Goal: Information Seeking & Learning: Learn about a topic

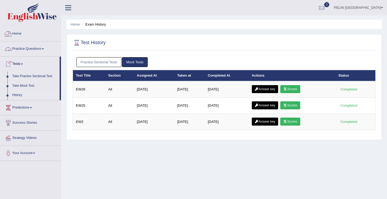
click at [23, 33] on link "Home" at bounding box center [30, 32] width 61 height 13
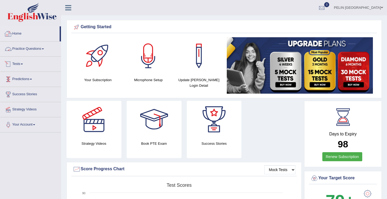
click at [23, 33] on link "Home" at bounding box center [29, 32] width 59 height 13
click at [32, 45] on link "Practice Questions" at bounding box center [30, 48] width 61 height 13
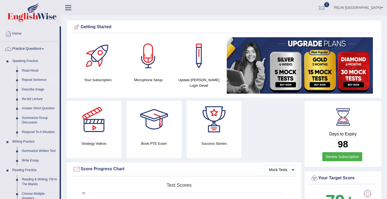
click at [43, 80] on link "Repeat Sentence" at bounding box center [39, 80] width 40 height 10
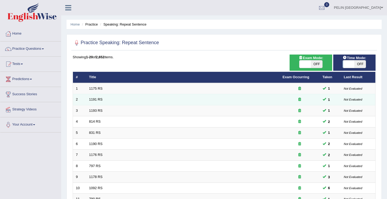
scroll to position [27, 0]
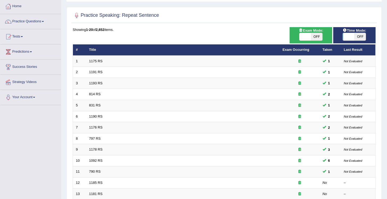
click at [317, 31] on span "Exam Mode:" at bounding box center [310, 31] width 29 height 6
click at [317, 36] on span "OFF" at bounding box center [316, 36] width 11 height 7
checkbox input "true"
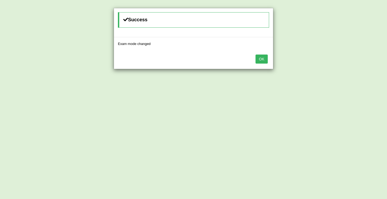
click at [266, 56] on button "OK" at bounding box center [261, 59] width 12 height 9
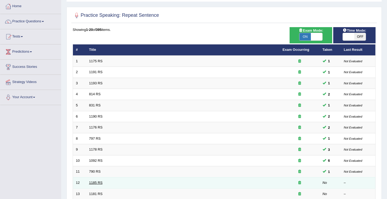
click at [100, 182] on link "1185 RS" at bounding box center [96, 183] width 14 height 4
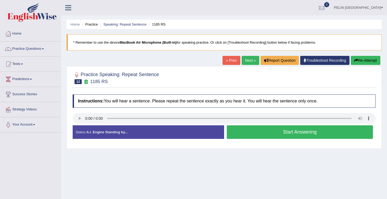
click at [271, 130] on button "Start Answering" at bounding box center [300, 132] width 146 height 14
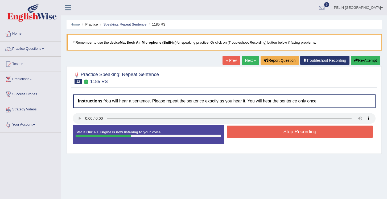
click at [271, 130] on button "Stop Recording" at bounding box center [300, 132] width 146 height 12
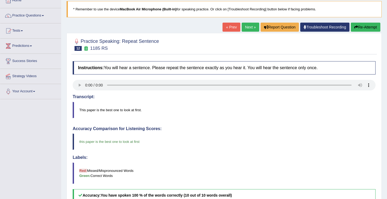
scroll to position [32, 0]
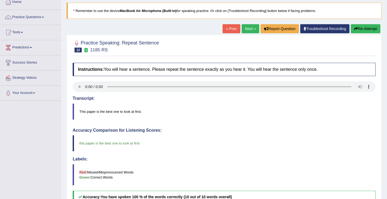
click at [361, 31] on button "Re-Attempt" at bounding box center [366, 28] width 30 height 9
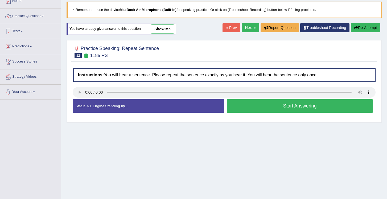
scroll to position [32, 0]
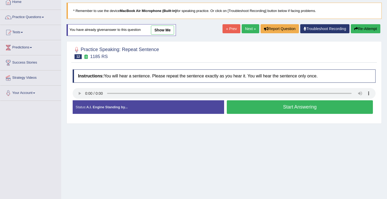
click at [286, 108] on button "Start Answering" at bounding box center [300, 107] width 146 height 14
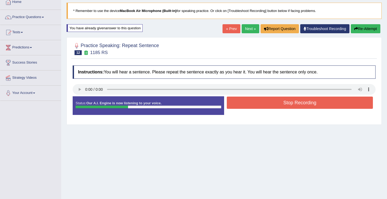
click at [286, 108] on button "Stop Recording" at bounding box center [300, 103] width 146 height 12
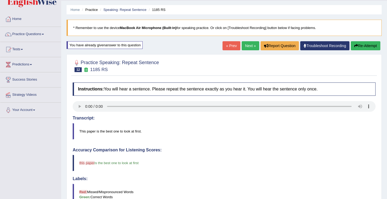
scroll to position [0, 0]
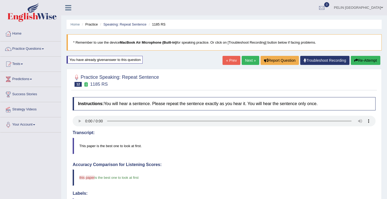
click at [366, 61] on button "Re-Attempt" at bounding box center [366, 60] width 30 height 9
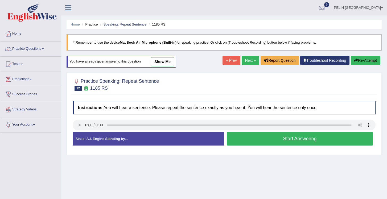
click at [288, 143] on button "Start Answering" at bounding box center [300, 139] width 146 height 14
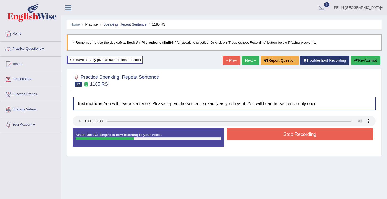
click at [291, 136] on button "Stop Recording" at bounding box center [300, 134] width 146 height 12
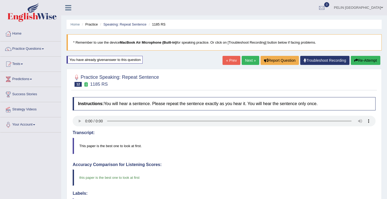
click at [250, 59] on link "Next »" at bounding box center [251, 60] width 18 height 9
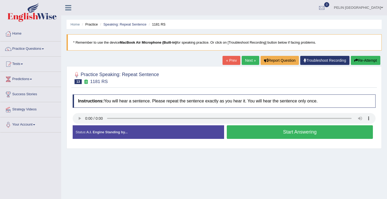
click at [249, 131] on button "Start Answering" at bounding box center [300, 132] width 146 height 14
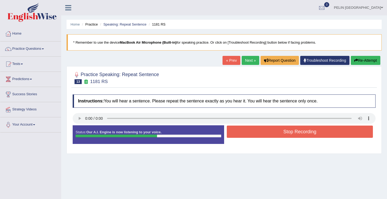
click at [249, 131] on button "Stop Recording" at bounding box center [300, 132] width 146 height 12
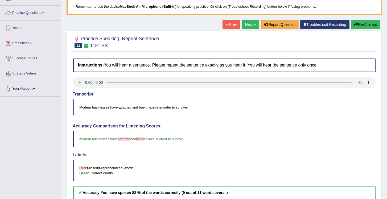
scroll to position [30, 0]
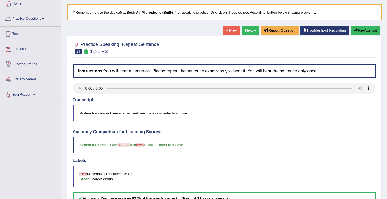
click at [359, 31] on button "Re-Attempt" at bounding box center [366, 30] width 30 height 9
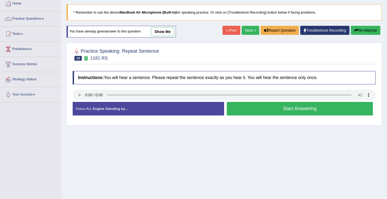
click at [275, 107] on button "Start Answering" at bounding box center [300, 109] width 146 height 14
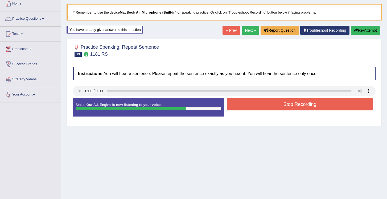
click at [275, 107] on button "Stop Recording" at bounding box center [300, 104] width 146 height 12
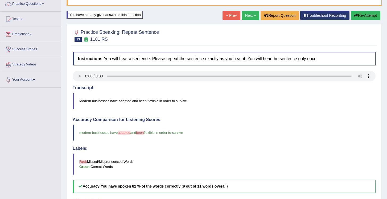
scroll to position [44, 0]
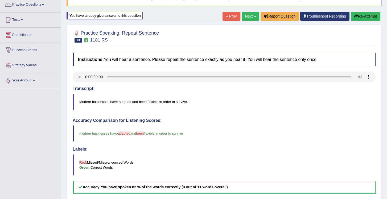
click at [363, 16] on button "Re-Attempt" at bounding box center [366, 16] width 30 height 9
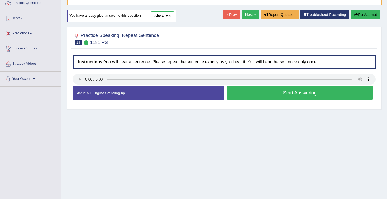
click at [287, 90] on button "Start Answering" at bounding box center [300, 93] width 146 height 14
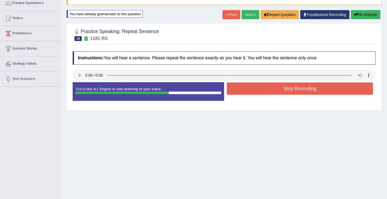
click at [287, 90] on button "Stop Recording" at bounding box center [300, 88] width 146 height 12
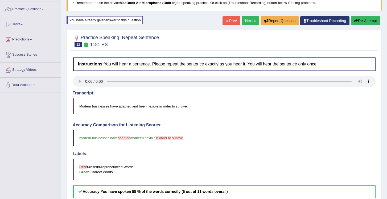
scroll to position [38, 0]
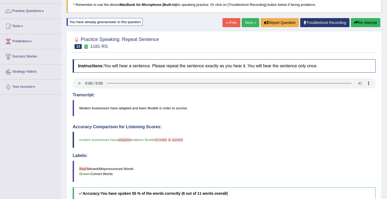
click at [356, 24] on button "Re-Attempt" at bounding box center [366, 22] width 30 height 9
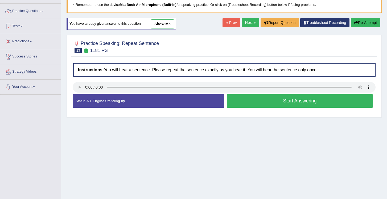
click at [263, 101] on button "Start Answering" at bounding box center [300, 101] width 146 height 14
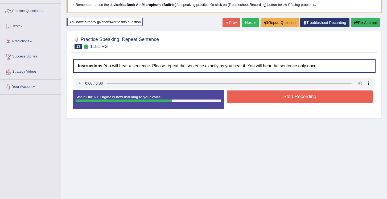
click at [268, 98] on button "Stop Recording" at bounding box center [300, 96] width 146 height 12
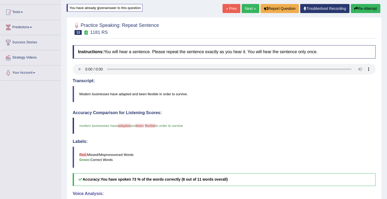
scroll to position [2, 0]
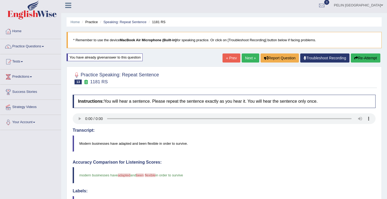
click at [363, 62] on button "Re-Attempt" at bounding box center [366, 57] width 30 height 9
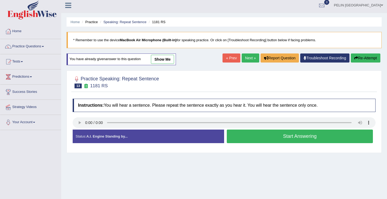
click at [291, 139] on button "Start Answering" at bounding box center [300, 137] width 146 height 14
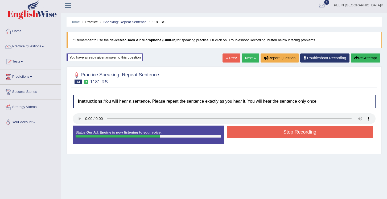
click at [294, 134] on button "Stop Recording" at bounding box center [300, 132] width 146 height 12
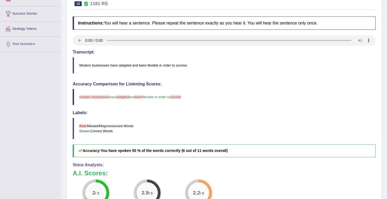
scroll to position [14, 0]
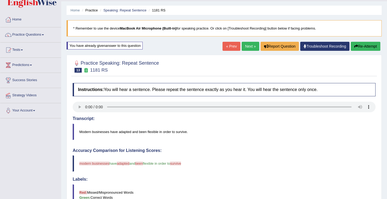
click at [366, 48] on button "Re-Attempt" at bounding box center [366, 46] width 30 height 9
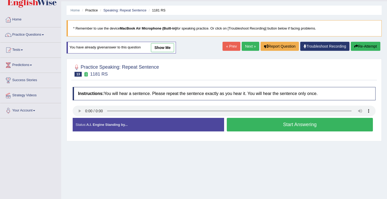
click at [286, 123] on button "Start Answering" at bounding box center [300, 125] width 146 height 14
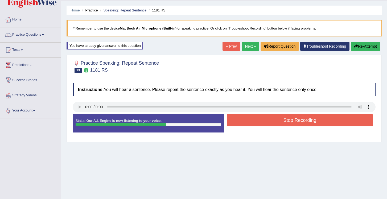
click at [286, 123] on button "Stop Recording" at bounding box center [300, 120] width 146 height 12
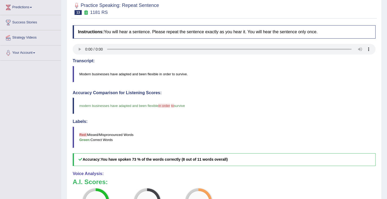
scroll to position [37, 0]
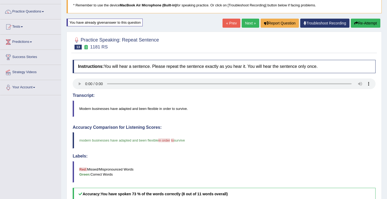
click at [361, 23] on button "Re-Attempt" at bounding box center [366, 23] width 30 height 9
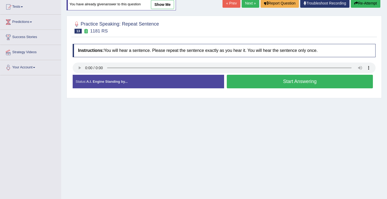
scroll to position [80, 0]
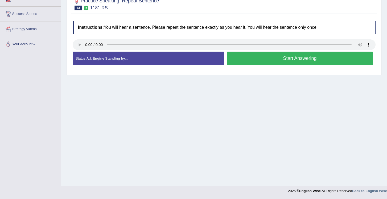
click at [279, 56] on button "Start Answering" at bounding box center [300, 59] width 146 height 14
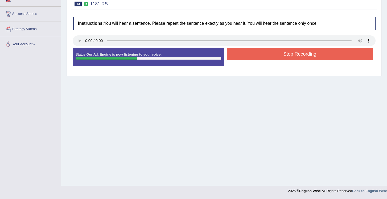
click at [296, 55] on button "Stop Recording" at bounding box center [300, 54] width 146 height 12
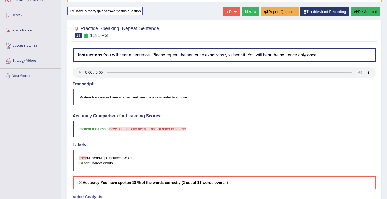
scroll to position [48, 0]
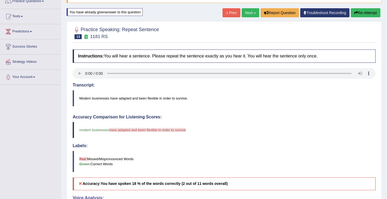
click at [368, 8] on button "Re-Attempt" at bounding box center [366, 12] width 30 height 9
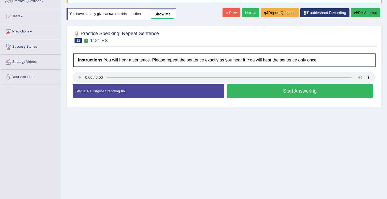
click at [286, 85] on button "Start Answering" at bounding box center [300, 91] width 146 height 14
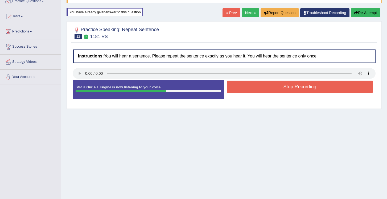
click at [286, 85] on button "Stop Recording" at bounding box center [300, 87] width 146 height 12
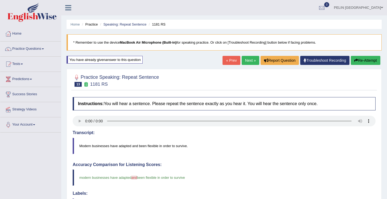
click at [245, 58] on link "Next »" at bounding box center [251, 60] width 18 height 9
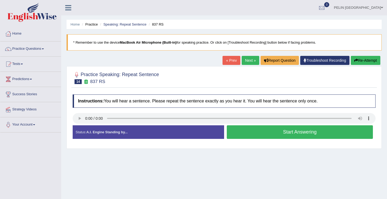
click at [263, 134] on button "Start Answering" at bounding box center [300, 132] width 146 height 14
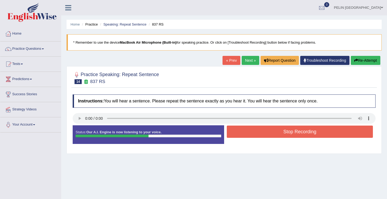
click at [263, 134] on button "Stop Recording" at bounding box center [300, 132] width 146 height 12
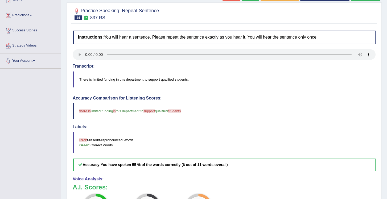
scroll to position [11, 0]
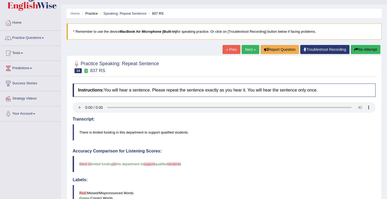
click at [368, 50] on button "Re-Attempt" at bounding box center [366, 49] width 30 height 9
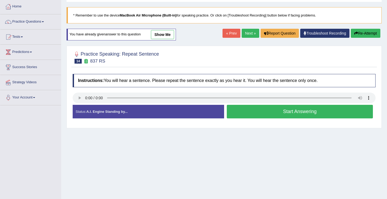
scroll to position [27, 0]
click at [277, 114] on button "Start Answering" at bounding box center [300, 112] width 146 height 14
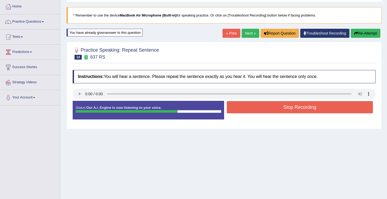
click at [282, 108] on button "Stop Recording" at bounding box center [300, 107] width 146 height 12
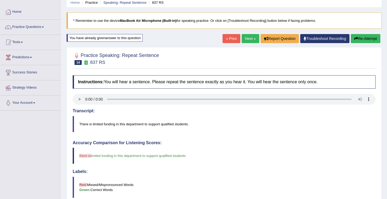
scroll to position [0, 0]
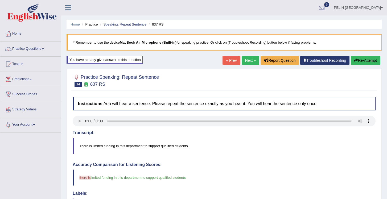
click at [359, 59] on button "Re-Attempt" at bounding box center [366, 60] width 30 height 9
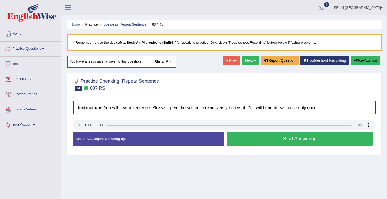
click at [300, 143] on button "Start Answering" at bounding box center [300, 139] width 146 height 14
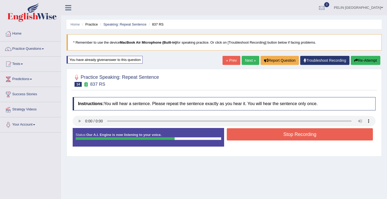
click at [303, 137] on button "Stop Recording" at bounding box center [300, 134] width 146 height 12
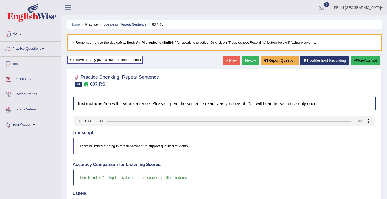
click at [249, 61] on link "Next »" at bounding box center [251, 60] width 18 height 9
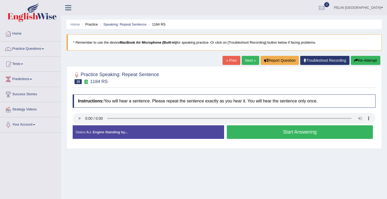
click at [264, 133] on button "Start Answering" at bounding box center [300, 132] width 146 height 14
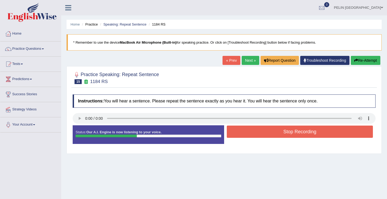
click at [264, 133] on button "Stop Recording" at bounding box center [300, 132] width 146 height 12
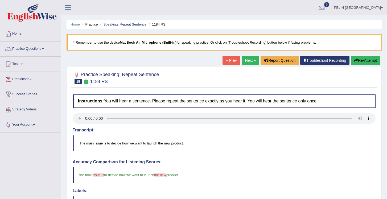
click at [251, 58] on link "Next »" at bounding box center [251, 60] width 18 height 9
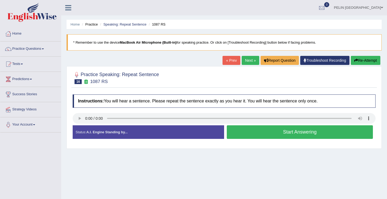
click at [259, 130] on button "Start Answering" at bounding box center [300, 132] width 146 height 14
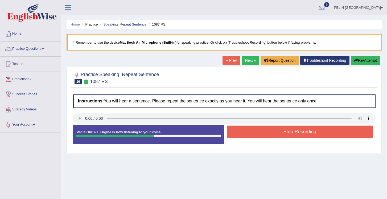
click at [259, 130] on button "Stop Recording" at bounding box center [300, 132] width 146 height 12
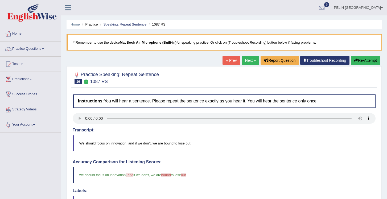
click at [254, 60] on link "Next »" at bounding box center [251, 60] width 18 height 9
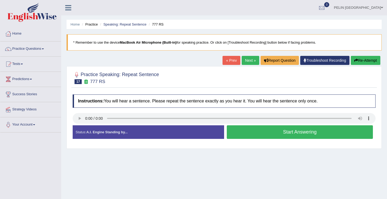
click at [296, 132] on button "Start Answering" at bounding box center [300, 132] width 146 height 14
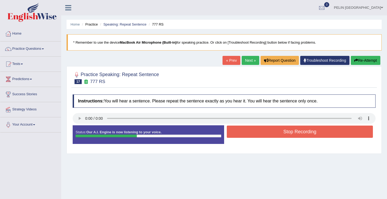
click at [296, 132] on button "Stop Recording" at bounding box center [300, 132] width 146 height 12
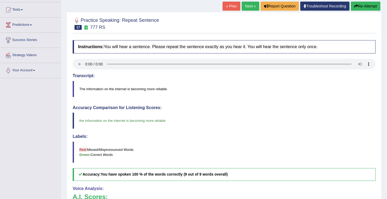
scroll to position [53, 0]
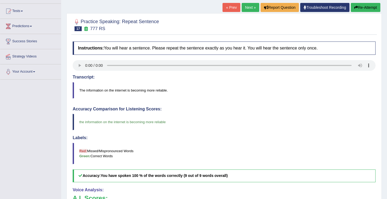
click at [247, 5] on link "Next »" at bounding box center [251, 7] width 18 height 9
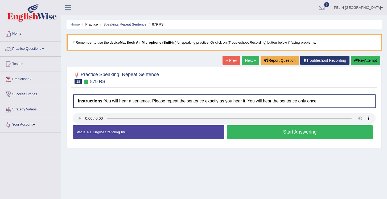
click at [260, 135] on button "Start Answering" at bounding box center [300, 132] width 146 height 14
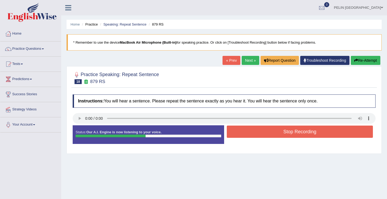
click at [271, 134] on button "Stop Recording" at bounding box center [300, 132] width 146 height 12
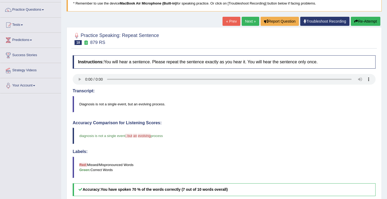
scroll to position [37, 0]
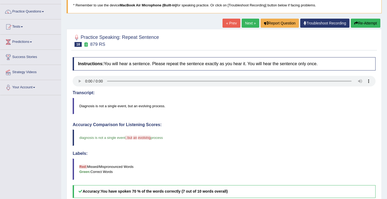
click at [370, 24] on button "Re-Attempt" at bounding box center [366, 23] width 30 height 9
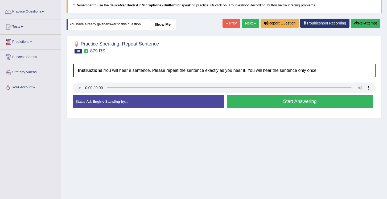
click at [263, 107] on button "Start Answering" at bounding box center [300, 102] width 146 height 14
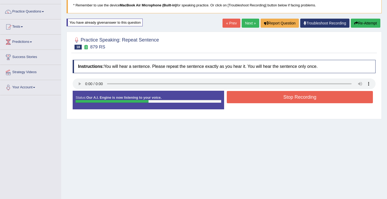
click at [267, 102] on button "Stop Recording" at bounding box center [300, 97] width 146 height 12
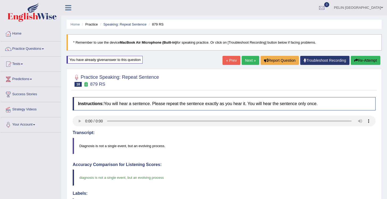
click at [232, 63] on link "« Prev" at bounding box center [231, 60] width 18 height 9
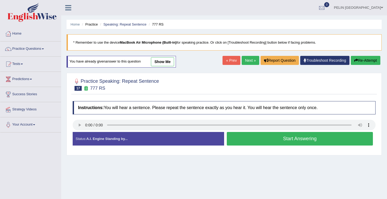
click at [161, 64] on link "show me" at bounding box center [162, 61] width 23 height 9
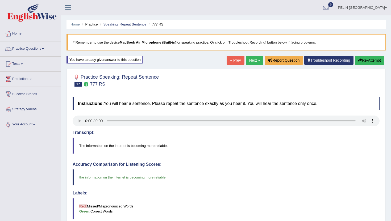
click at [250, 61] on link "Next »" at bounding box center [255, 60] width 18 height 9
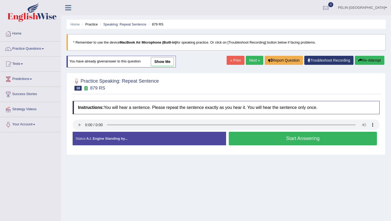
click at [254, 60] on link "Next »" at bounding box center [255, 60] width 18 height 9
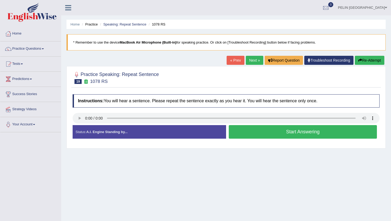
click at [256, 135] on button "Start Answering" at bounding box center [303, 132] width 148 height 14
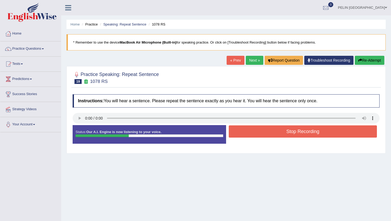
click at [256, 135] on button "Stop Recording" at bounding box center [303, 132] width 148 height 12
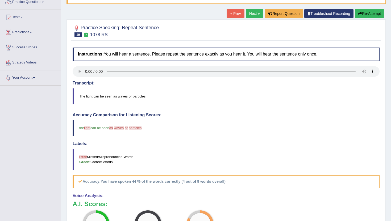
scroll to position [48, 0]
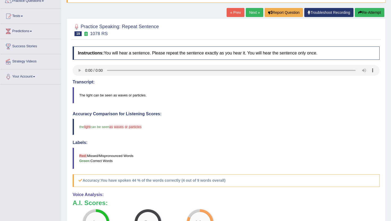
click at [373, 11] on button "Re-Attempt" at bounding box center [370, 12] width 30 height 9
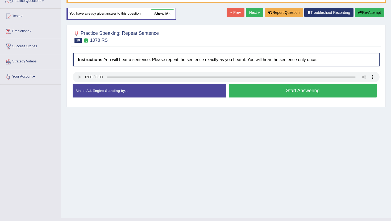
click at [277, 92] on button "Start Answering" at bounding box center [303, 91] width 148 height 14
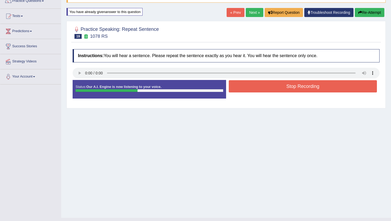
click at [277, 92] on button "Stop Recording" at bounding box center [303, 86] width 148 height 12
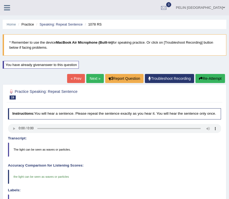
click at [89, 78] on link "Next »" at bounding box center [95, 78] width 18 height 9
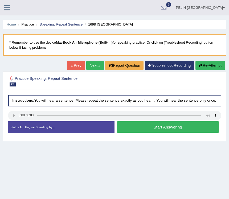
click at [135, 133] on button "Start Answering" at bounding box center [168, 126] width 102 height 11
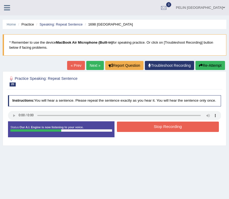
click at [135, 132] on button "Stop Recording" at bounding box center [168, 127] width 102 height 10
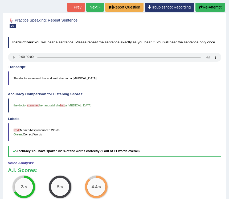
scroll to position [55, 0]
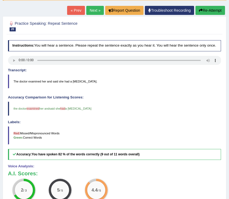
click at [203, 13] on button "Re-Attempt" at bounding box center [210, 10] width 30 height 9
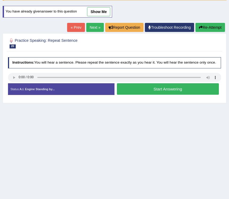
click at [165, 89] on button "Start Answering" at bounding box center [168, 88] width 102 height 11
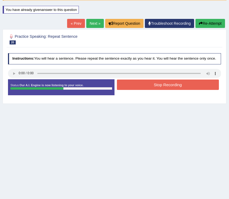
click at [165, 89] on button "Stop Recording" at bounding box center [168, 85] width 102 height 10
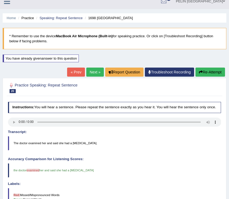
scroll to position [2, 0]
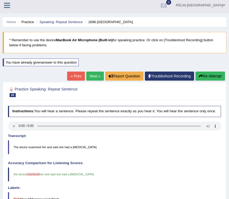
click at [92, 73] on link "Next »" at bounding box center [95, 76] width 18 height 9
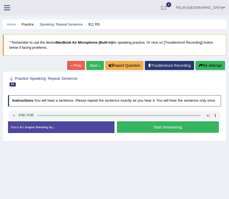
click at [131, 131] on button "Start Answering" at bounding box center [168, 126] width 102 height 11
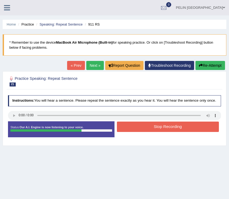
click at [131, 131] on button "Stop Recording" at bounding box center [168, 127] width 102 height 10
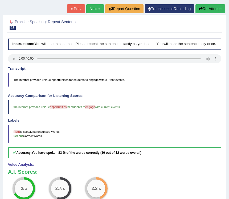
scroll to position [25, 0]
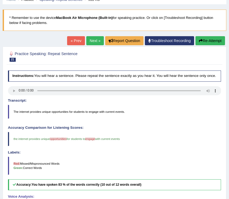
click at [208, 40] on button "Re-Attempt" at bounding box center [210, 40] width 30 height 9
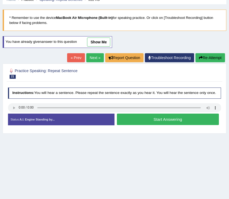
click at [136, 120] on button "Start Answering" at bounding box center [168, 119] width 102 height 11
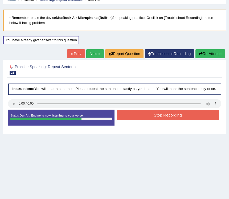
click at [136, 120] on button "Stop Recording" at bounding box center [168, 115] width 102 height 10
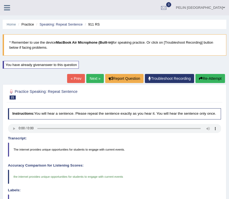
click at [208, 79] on button "Re-Attempt" at bounding box center [210, 78] width 30 height 9
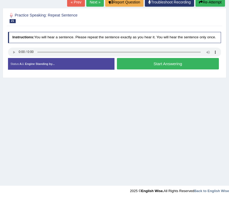
click at [155, 69] on button "Start Answering" at bounding box center [168, 63] width 102 height 11
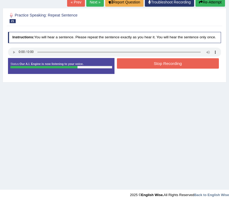
click at [142, 68] on button "Stop Recording" at bounding box center [168, 63] width 102 height 10
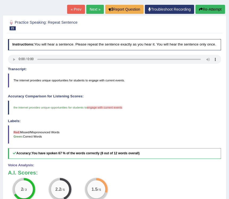
scroll to position [64, 0]
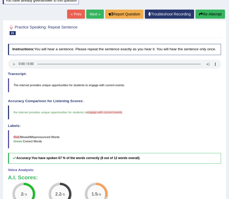
click at [211, 15] on button "Re-Attempt" at bounding box center [210, 14] width 30 height 9
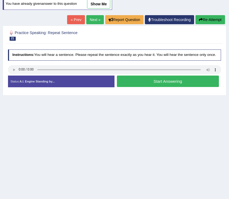
click at [157, 84] on button "Start Answering" at bounding box center [168, 81] width 102 height 11
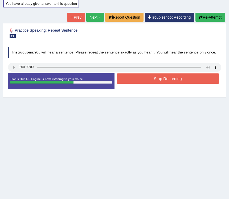
click at [157, 84] on button "Stop Recording" at bounding box center [168, 78] width 102 height 10
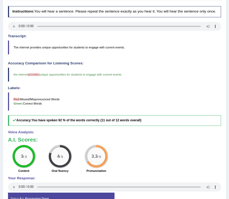
scroll to position [52, 0]
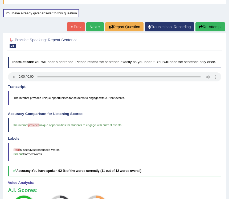
click at [97, 29] on link "Next »" at bounding box center [95, 26] width 18 height 9
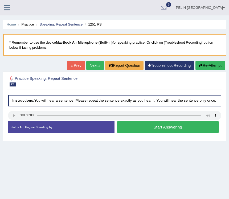
click at [162, 126] on button "Start Answering" at bounding box center [168, 126] width 102 height 11
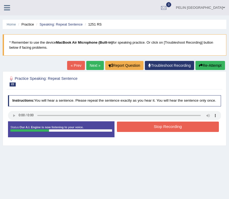
click at [162, 126] on button "Stop Recording" at bounding box center [168, 127] width 102 height 10
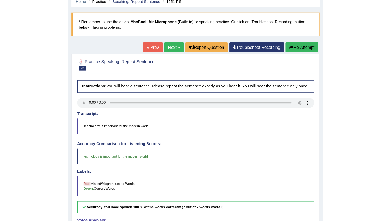
scroll to position [24, 0]
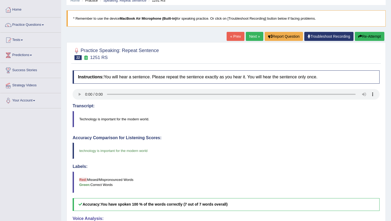
click at [17, 40] on link "Tests" at bounding box center [30, 39] width 61 height 13
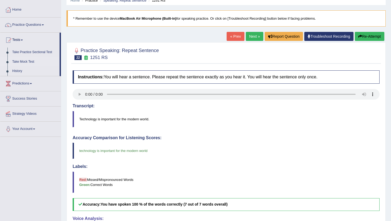
click at [20, 65] on link "Take Mock Test" at bounding box center [35, 62] width 50 height 10
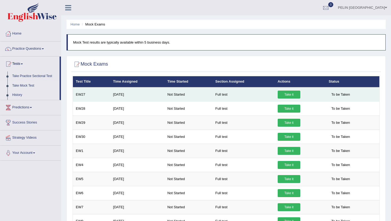
click at [294, 95] on link "Take it" at bounding box center [289, 95] width 23 height 8
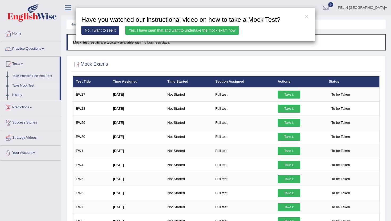
click at [206, 28] on link "Yes, I have seen that and want to undertake the mock exam now" at bounding box center [182, 30] width 114 height 9
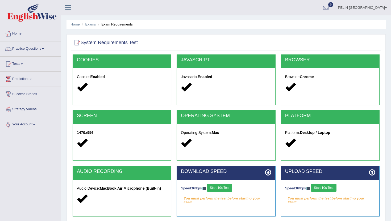
scroll to position [58, 0]
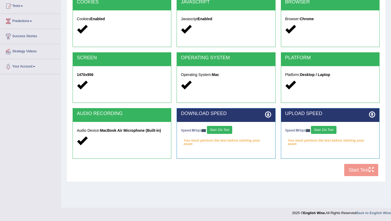
click at [226, 127] on button "Start 10s Test" at bounding box center [219, 130] width 25 height 8
click at [332, 128] on div "Speed: 0 Kbps Start 10s Test" at bounding box center [330, 130] width 90 height 9
click at [331, 129] on button "Start 10s Test" at bounding box center [323, 130] width 25 height 8
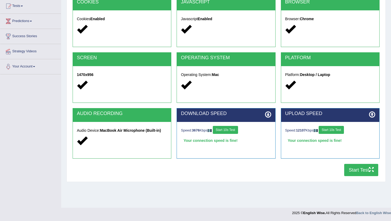
click at [365, 170] on button "Start Test" at bounding box center [361, 170] width 34 height 12
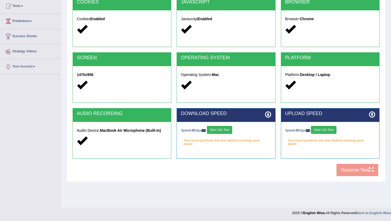
click at [228, 130] on button "Start 10s Test" at bounding box center [219, 130] width 25 height 8
click at [328, 131] on button "Start 10s Test" at bounding box center [323, 130] width 25 height 8
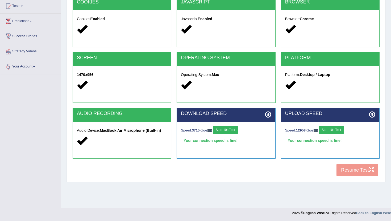
click at [346, 168] on div "COOKIES Cookies Enabled JAVASCRIPT Javascript Enabled BROWSER Browser: Chrome S…" at bounding box center [226, 88] width 310 height 183
click at [347, 170] on button "Resume Test" at bounding box center [358, 170] width 42 height 12
click at [363, 169] on button "Resume Test" at bounding box center [358, 170] width 42 height 12
click at [234, 136] on div "Speed: 3715 Kbps Start 10s Test Your connection speed is fine! Select Audio Qua…" at bounding box center [226, 135] width 98 height 27
click at [236, 132] on button "Start 10s Test" at bounding box center [225, 130] width 25 height 8
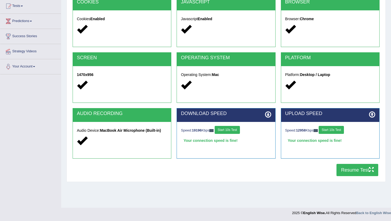
click at [338, 129] on button "Start 10s Test" at bounding box center [331, 130] width 25 height 8
click at [348, 173] on button "Resume Test" at bounding box center [358, 170] width 42 height 12
